Goal: Navigation & Orientation: Find specific page/section

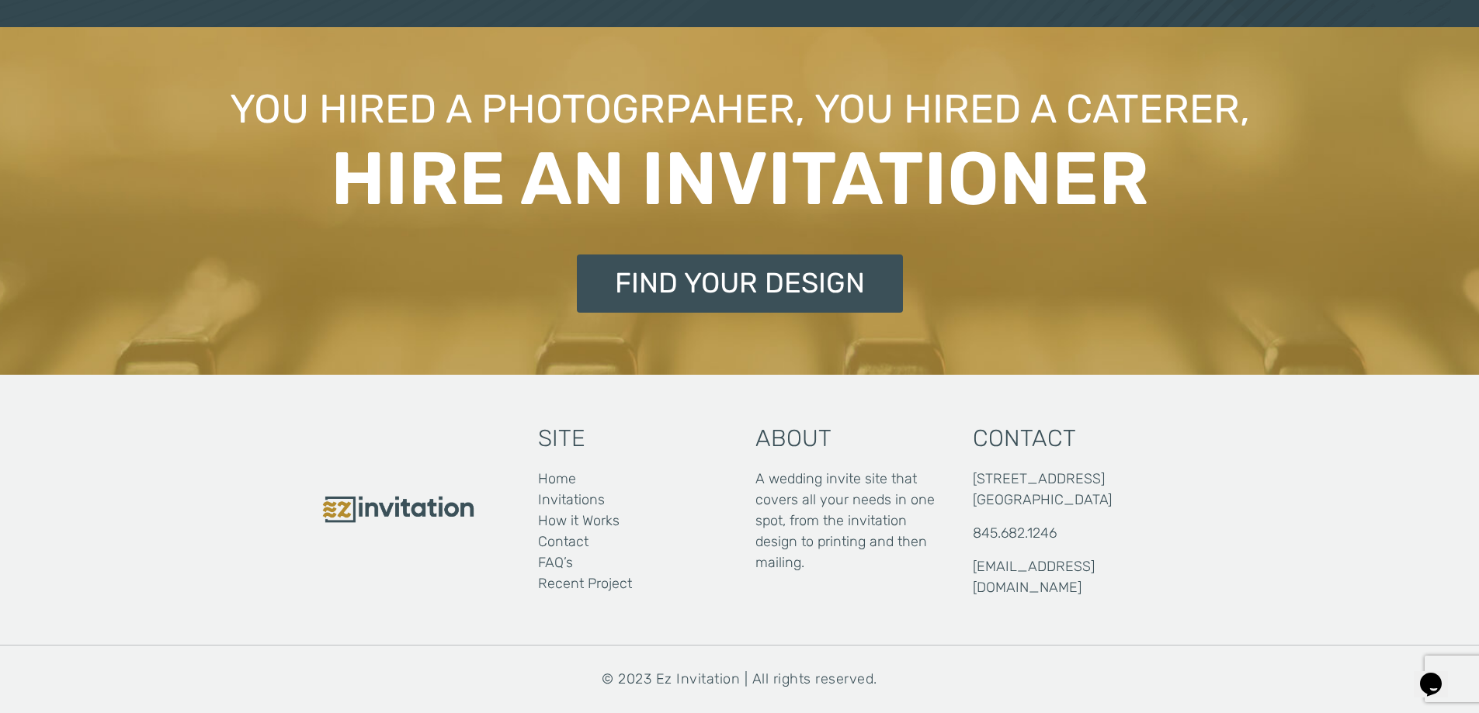
scroll to position [3719, 0]
click at [590, 524] on link "How it Works" at bounding box center [578, 521] width 81 height 21
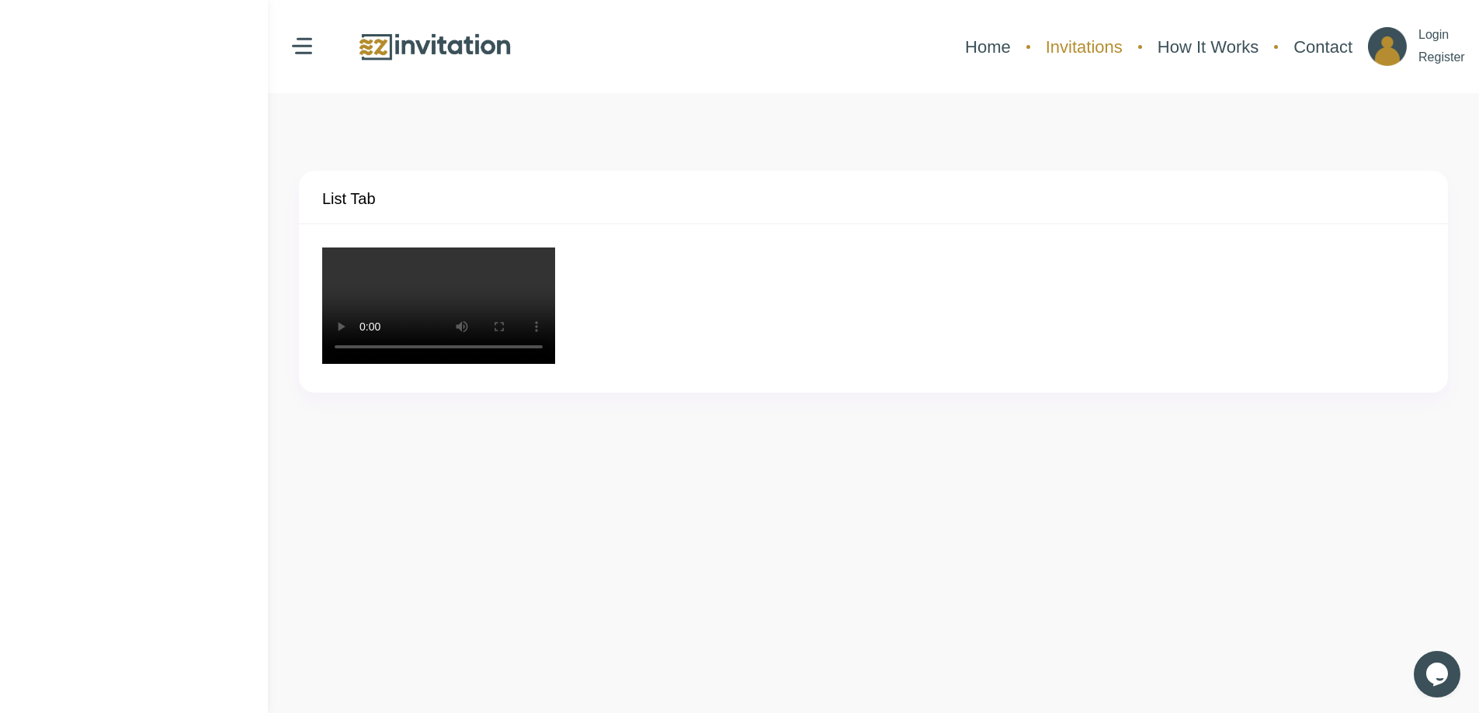
click at [1063, 47] on link "Invitations" at bounding box center [1084, 46] width 92 height 41
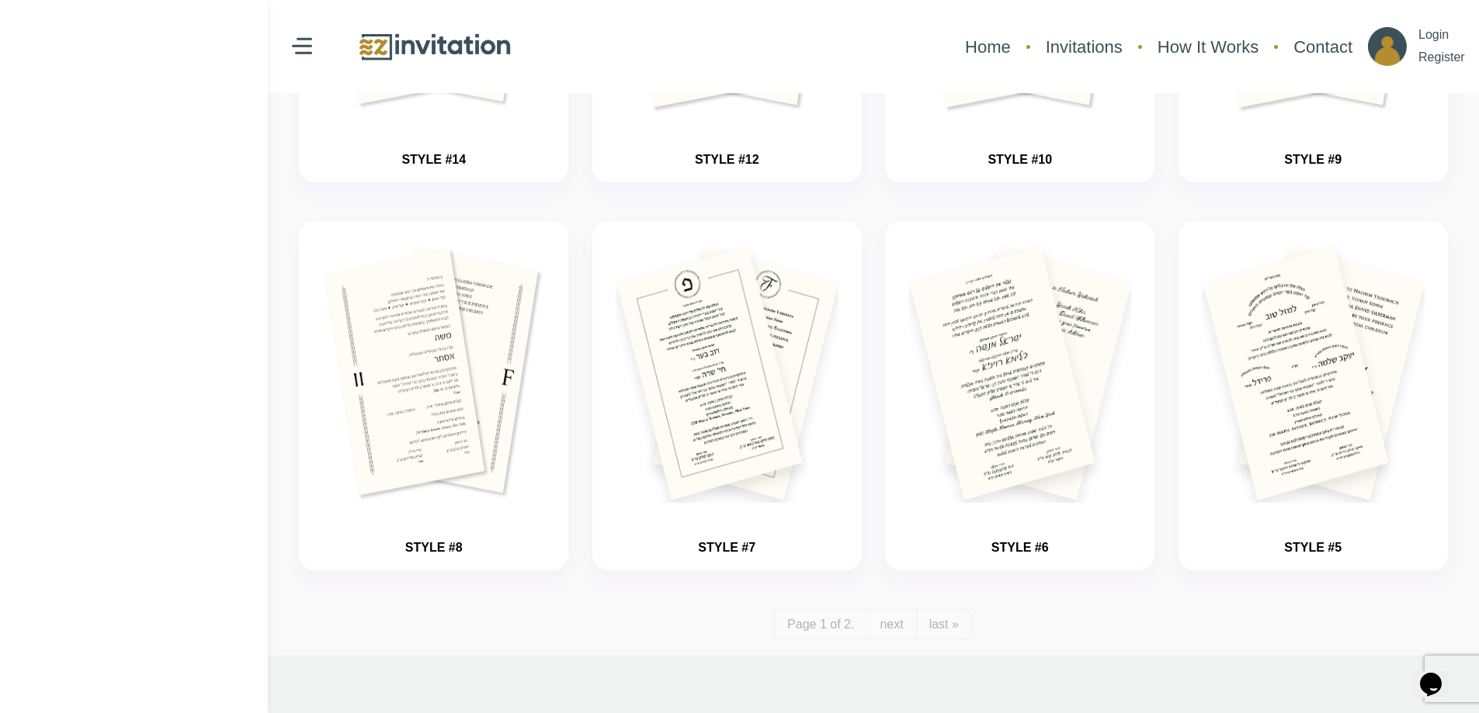
scroll to position [1853, 0]
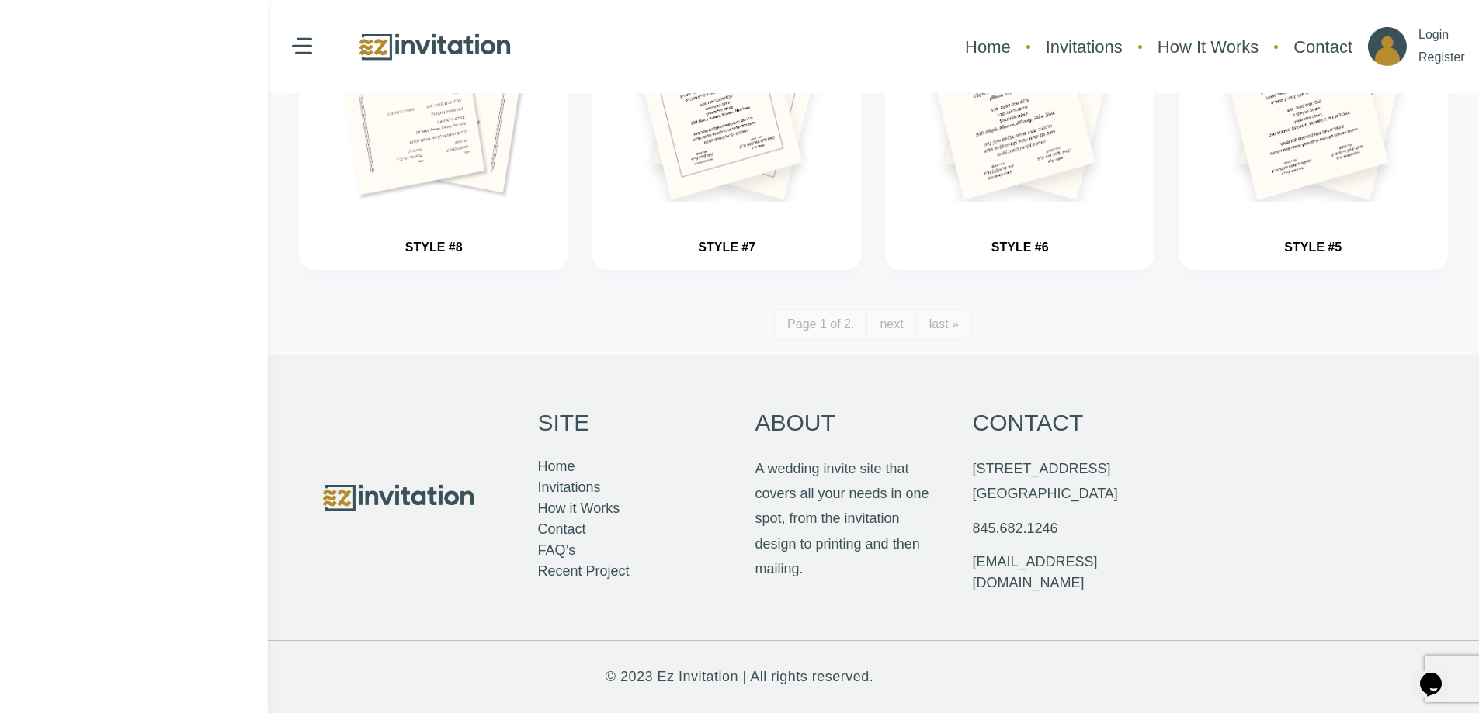
click at [581, 572] on link "Recent Project" at bounding box center [584, 571] width 92 height 21
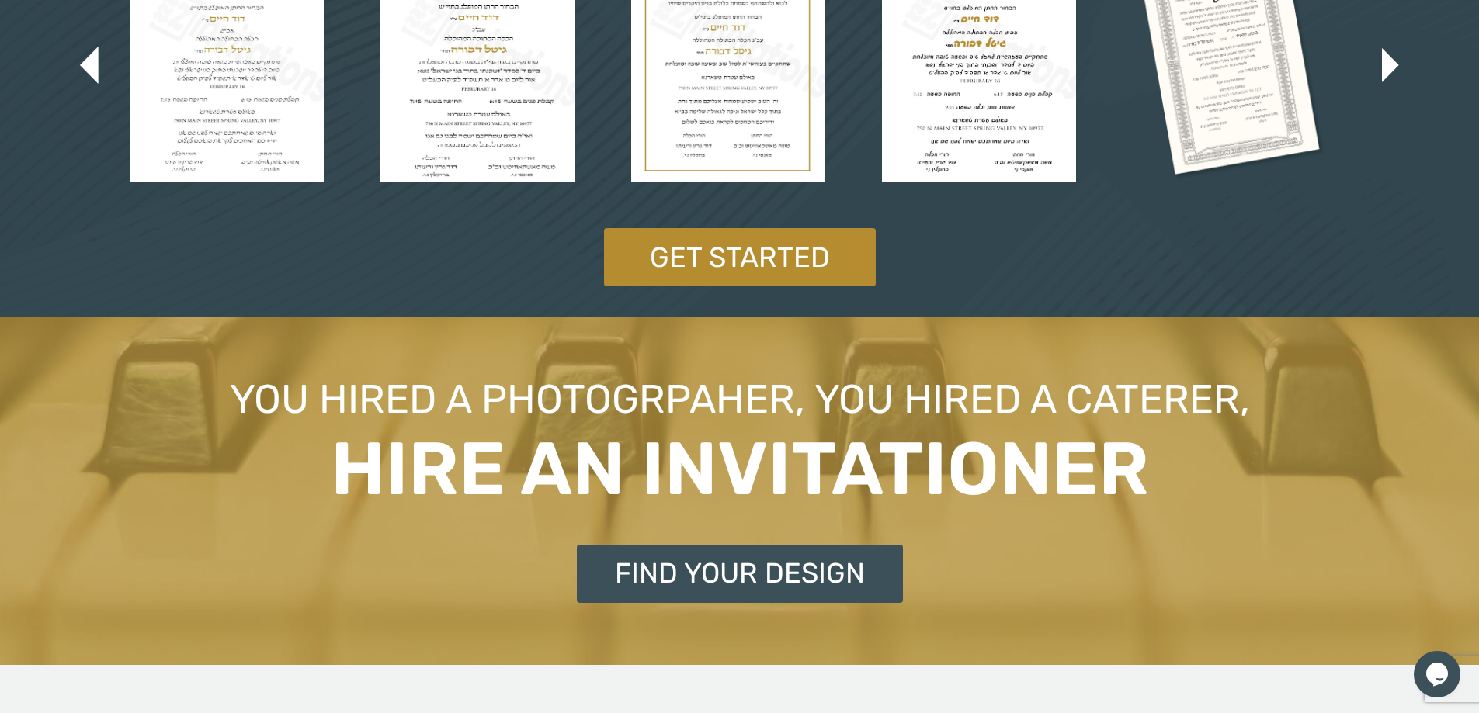
click at [1385, 81] on img "button" at bounding box center [1390, 64] width 17 height 33
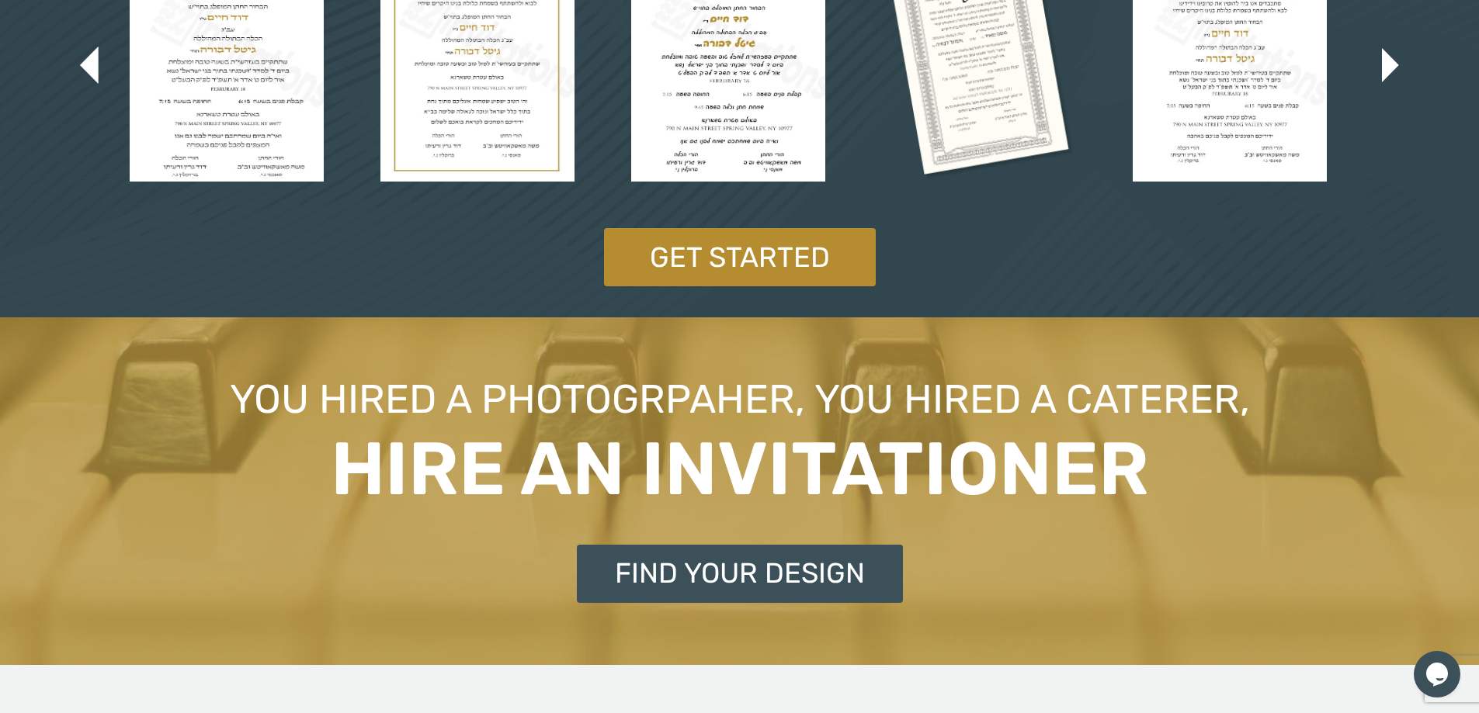
click at [1385, 81] on img "button" at bounding box center [1390, 64] width 17 height 33
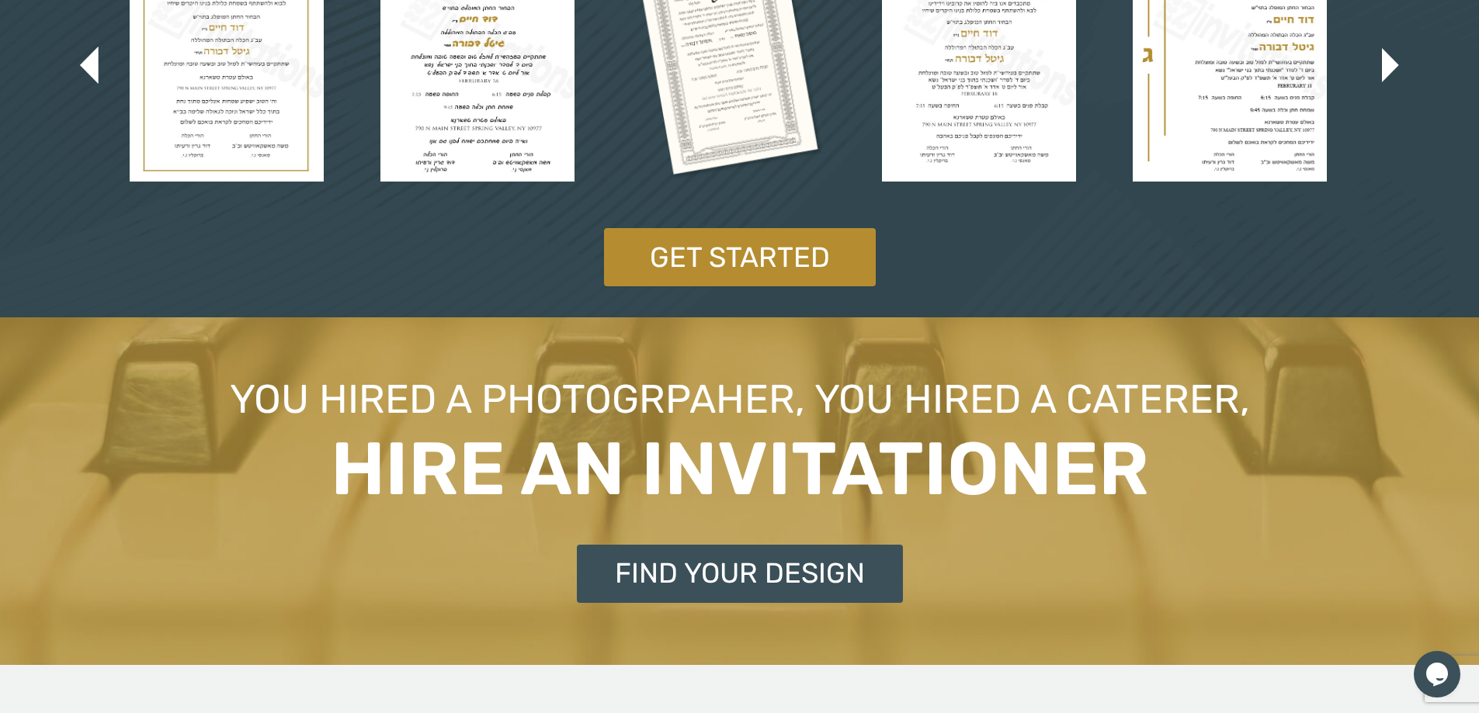
click at [1385, 81] on img "button" at bounding box center [1390, 64] width 17 height 33
